Goal: Information Seeking & Learning: Learn about a topic

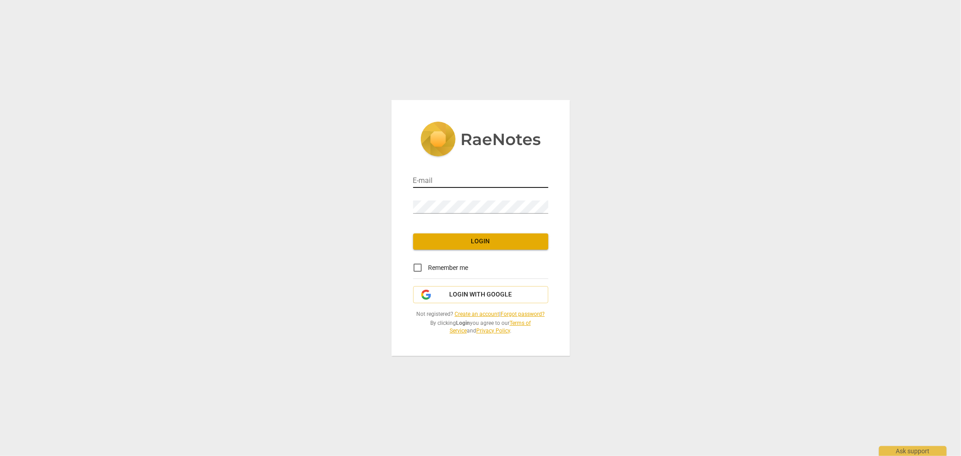
click at [447, 186] on input "email" at bounding box center [480, 181] width 135 height 13
type input "rita.curtis137@gmail.com"
click at [471, 246] on span "Login" at bounding box center [480, 241] width 121 height 9
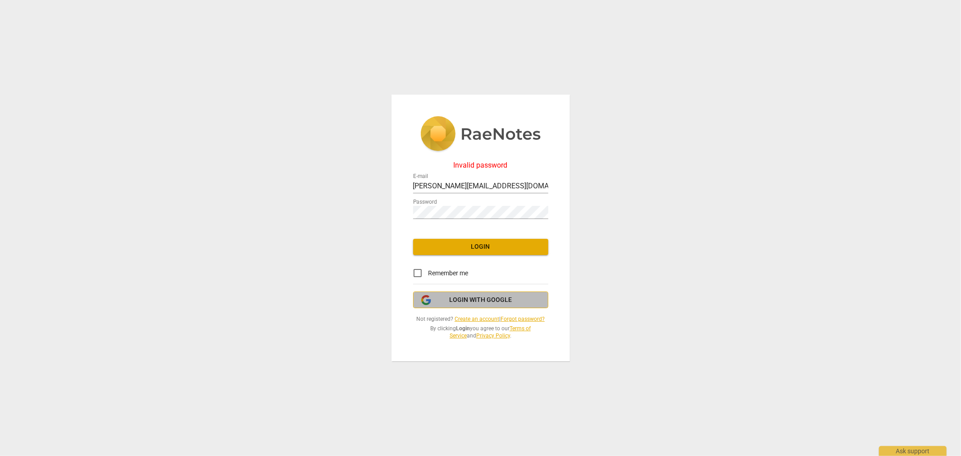
click at [467, 303] on span "Login with Google" at bounding box center [480, 300] width 63 height 9
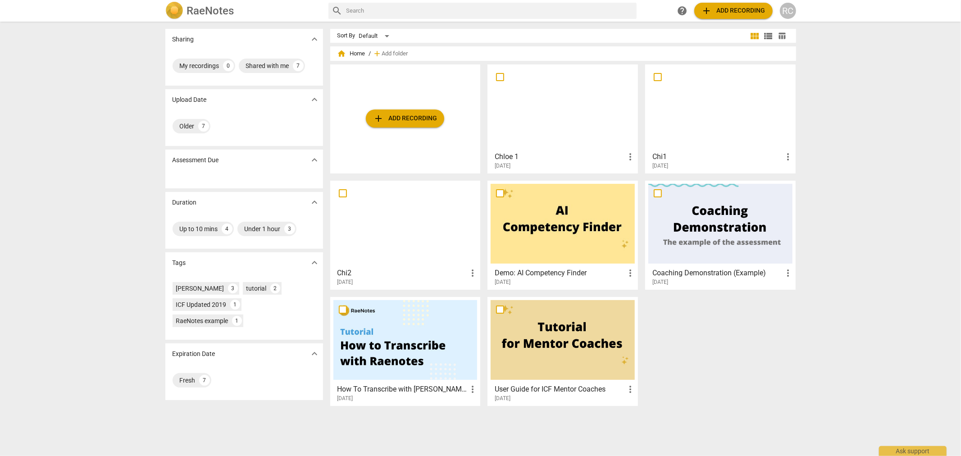
click at [354, 54] on span "home Home" at bounding box center [351, 53] width 28 height 9
click at [785, 11] on div "RC" at bounding box center [788, 11] width 16 height 16
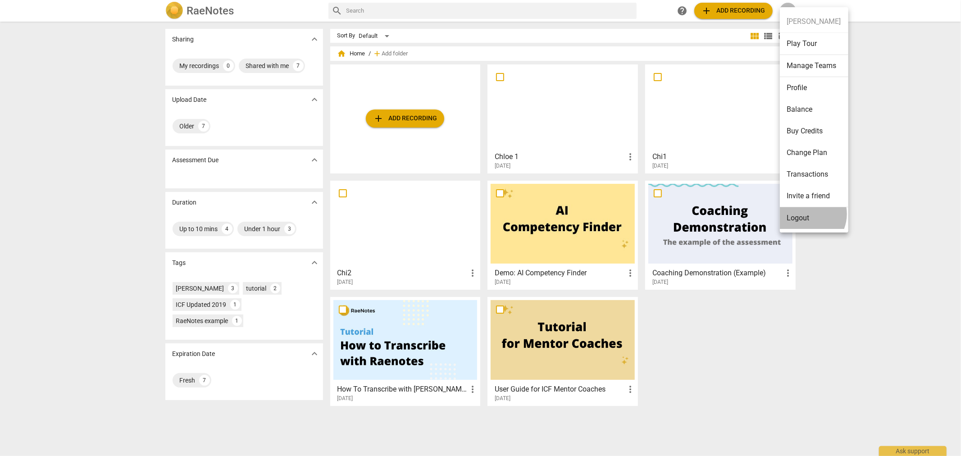
click at [806, 214] on li "Logout" at bounding box center [814, 218] width 68 height 22
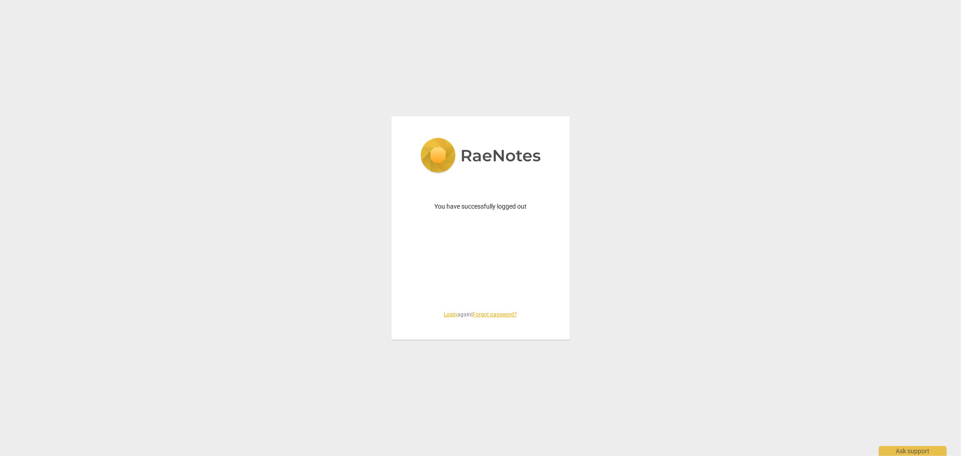
click at [447, 314] on link "Login" at bounding box center [451, 314] width 14 height 6
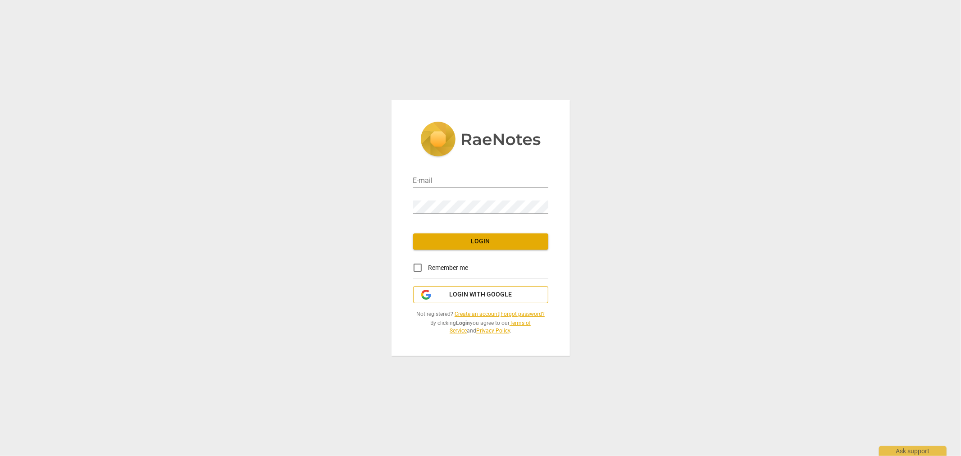
click at [470, 295] on span "Login with Google" at bounding box center [480, 294] width 63 height 9
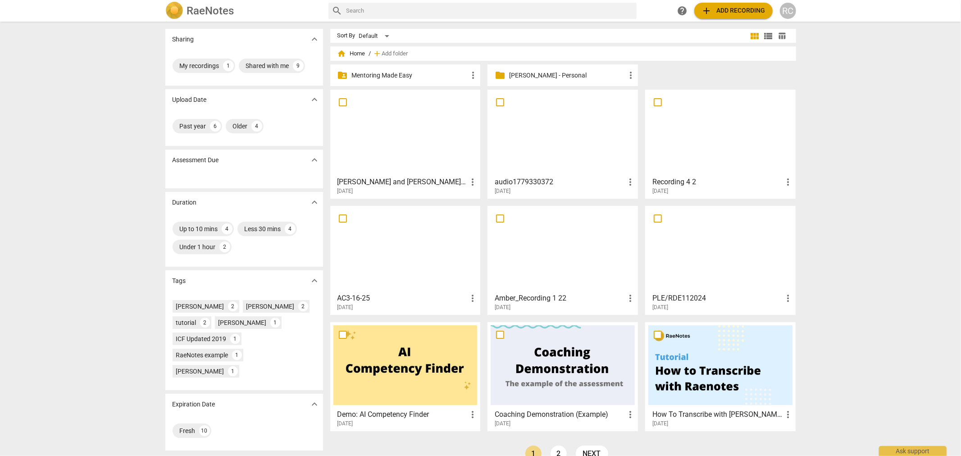
click at [393, 73] on p "Mentoring Made Easy" at bounding box center [410, 75] width 116 height 9
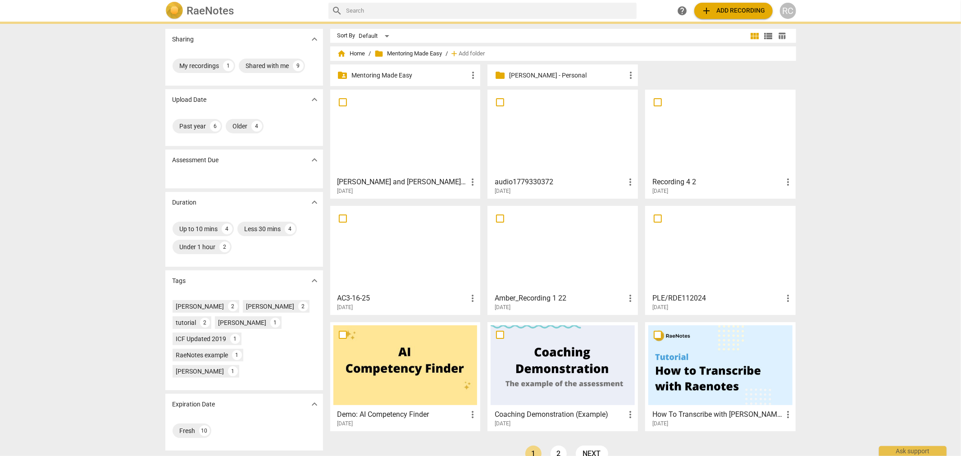
click at [393, 73] on p "Mentoring Made Easy" at bounding box center [410, 75] width 116 height 9
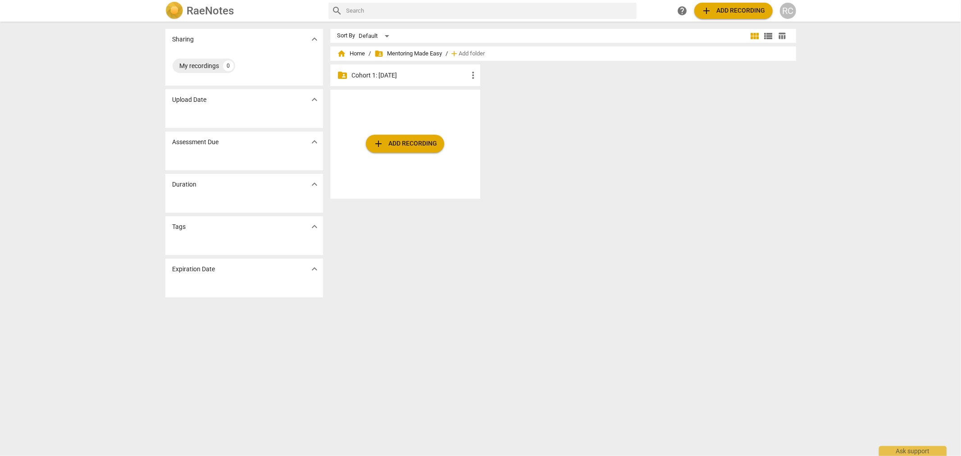
click at [393, 73] on p "Cohort 1: [DATE]" at bounding box center [410, 75] width 116 height 9
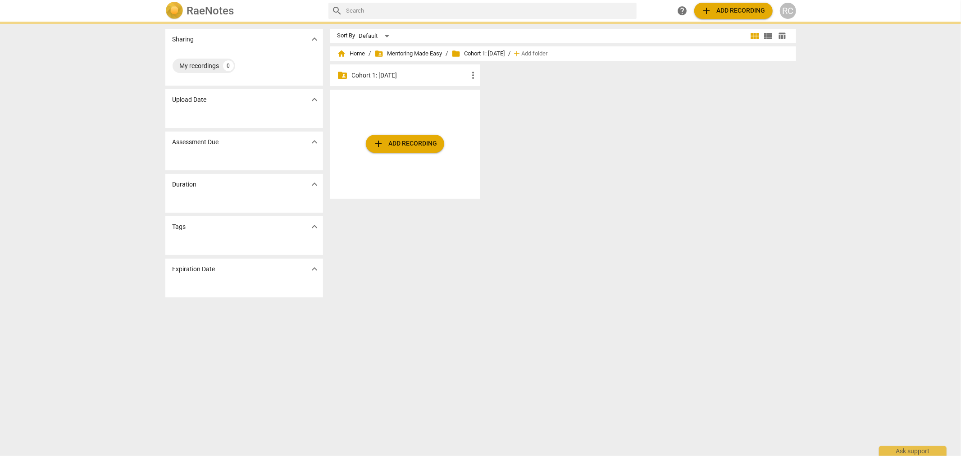
click at [393, 73] on p "Cohort 1: [DATE]" at bounding box center [410, 75] width 116 height 9
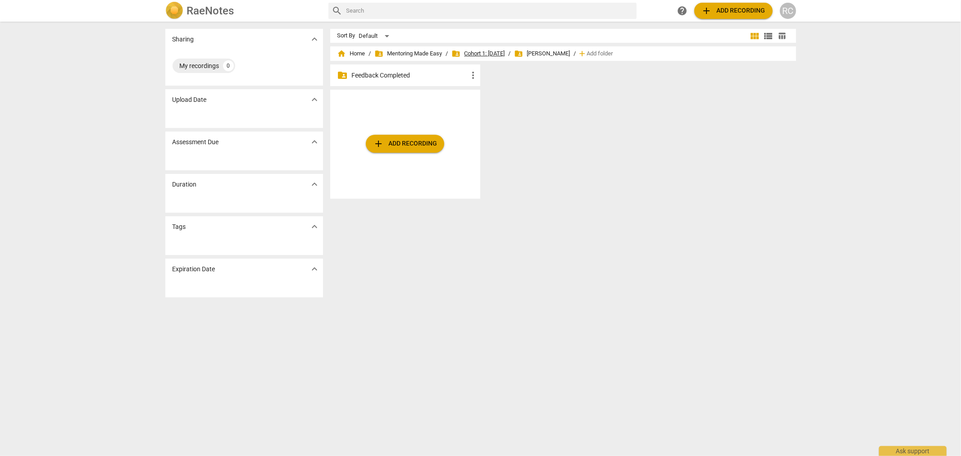
click at [491, 56] on span "folder_shared Cohort 1: [DATE]" at bounding box center [478, 53] width 53 height 9
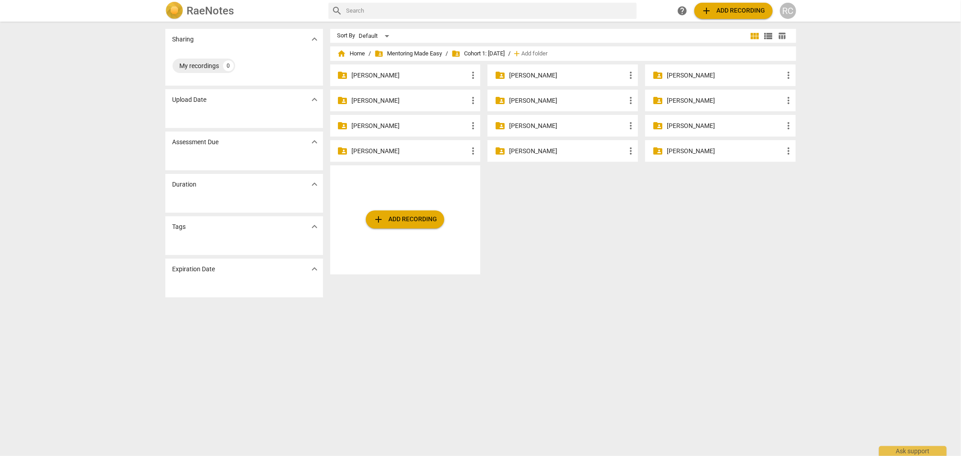
click at [361, 127] on p "[PERSON_NAME]" at bounding box center [410, 125] width 116 height 9
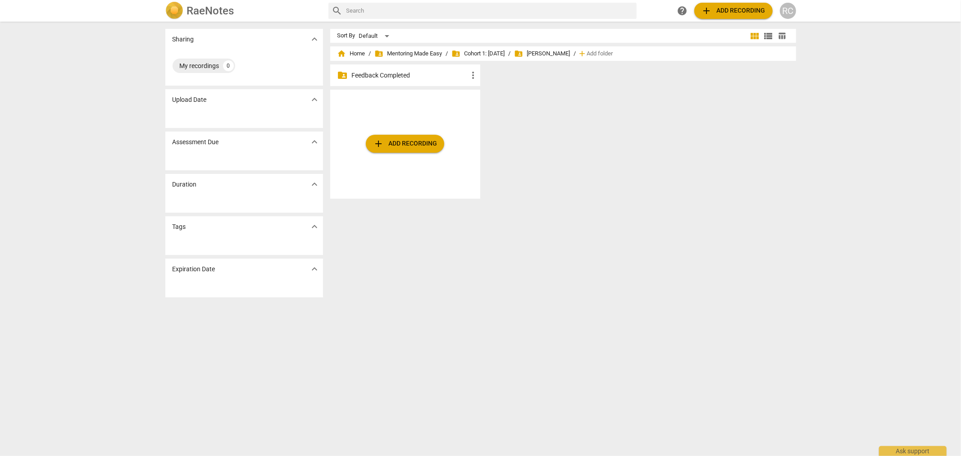
click at [391, 73] on p "Feedback Completed" at bounding box center [410, 75] width 116 height 9
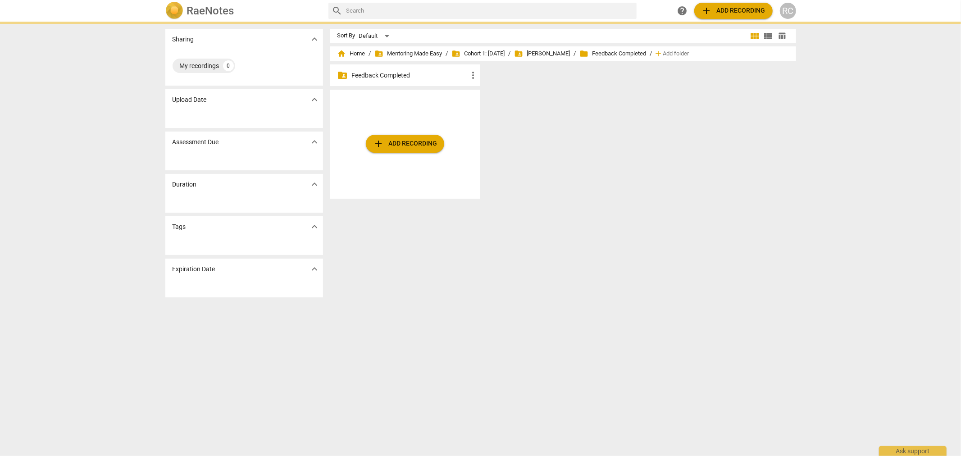
click at [391, 73] on p "Feedback Completed" at bounding box center [410, 75] width 116 height 9
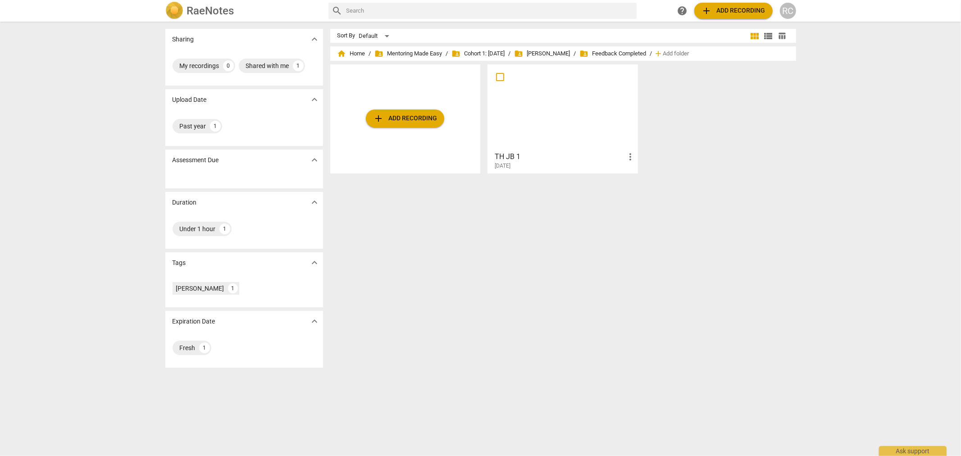
click at [574, 126] on div at bounding box center [563, 108] width 144 height 80
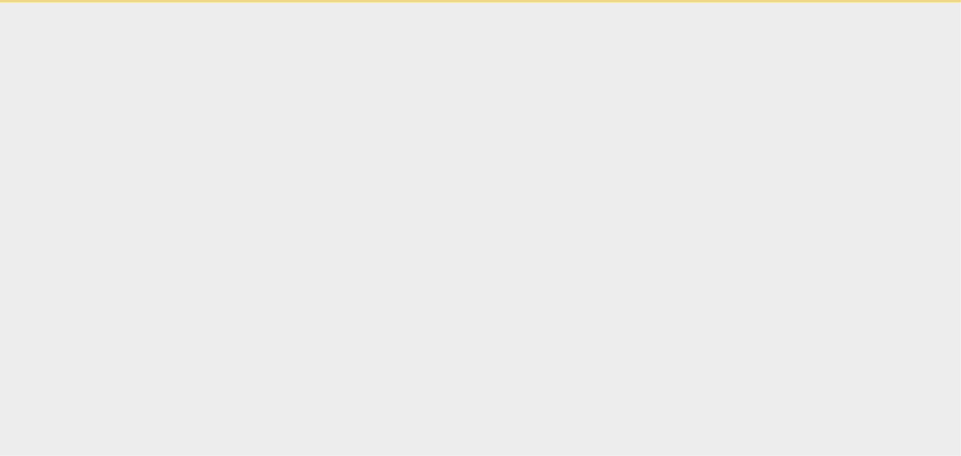
click at [574, 2] on html "Ask support" at bounding box center [480, 1] width 961 height 2
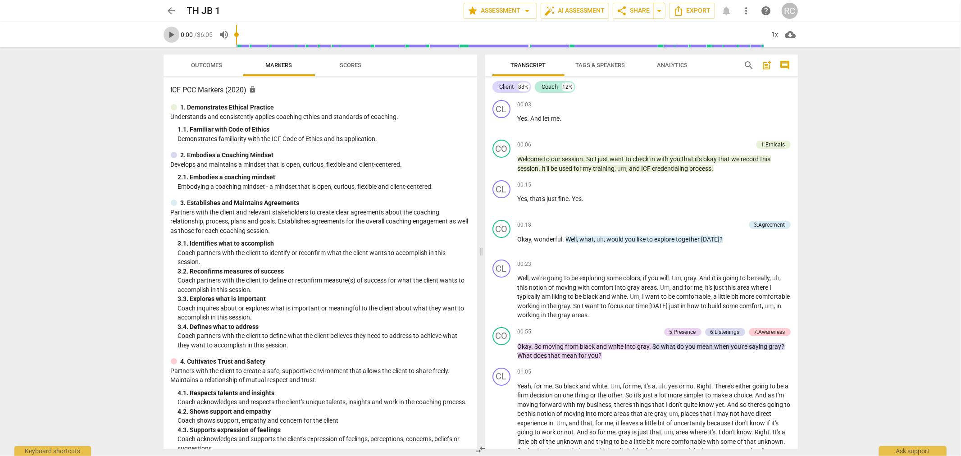
click at [168, 35] on span "play_arrow" at bounding box center [171, 34] width 11 height 11
click at [173, 32] on span "pause" at bounding box center [171, 34] width 11 height 11
type input "15"
click at [520, 156] on span "Welcome" at bounding box center [531, 158] width 27 height 7
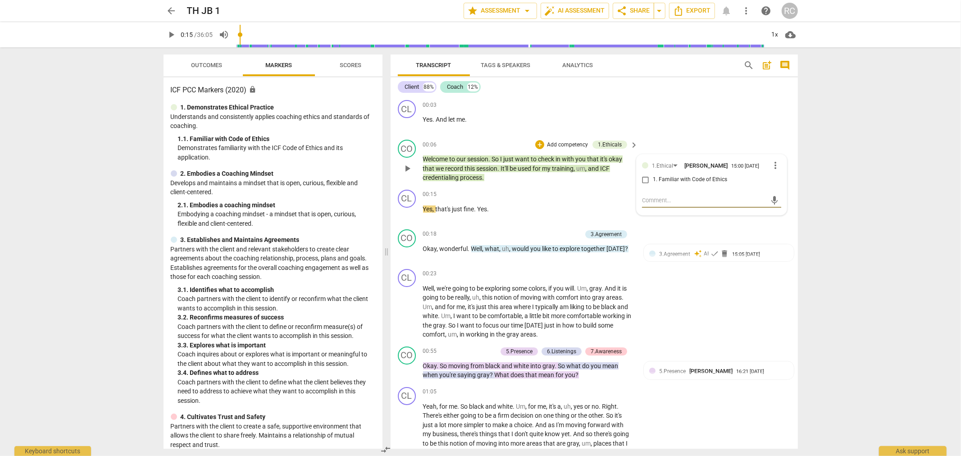
click at [884, 161] on div "arrow_back TH JB 1 edit star Assessment arrow_drop_down auto_fix_high AI Assess…" at bounding box center [480, 228] width 961 height 456
